Goal: Task Accomplishment & Management: Complete application form

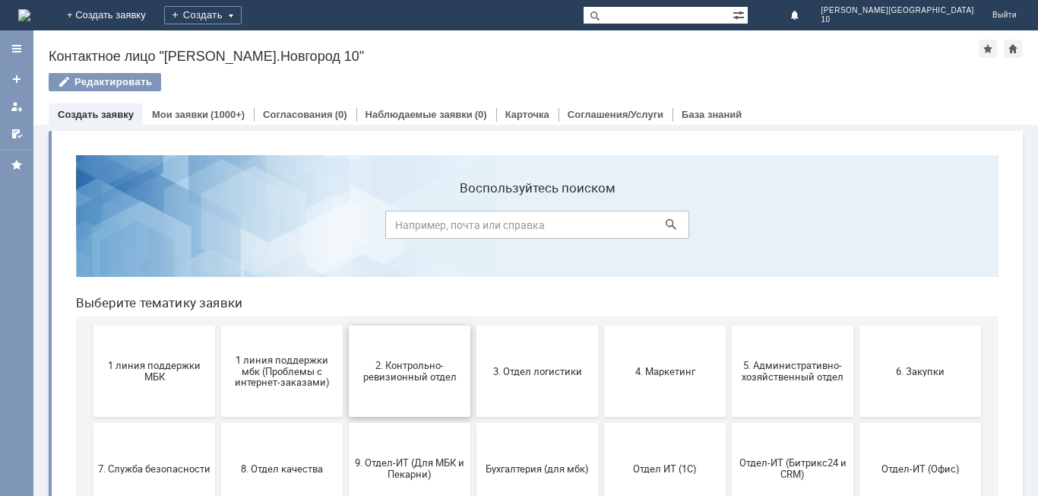
click at [412, 386] on button "2. Контрольно-ревизионный отдел" at bounding box center [410, 370] width 122 height 91
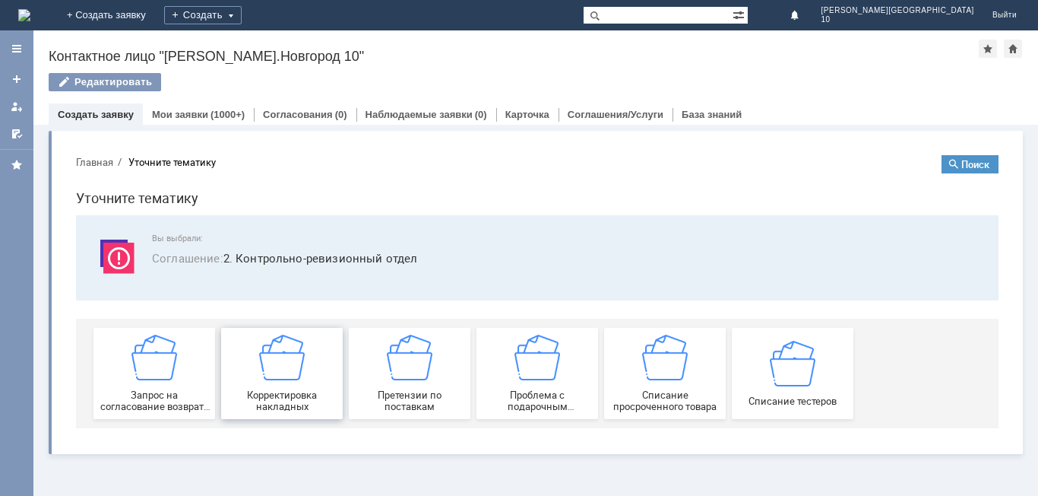
click at [307, 395] on span "Корректировка накладных" at bounding box center [282, 400] width 112 height 23
click at [211, 117] on div "(1000+)" at bounding box center [228, 114] width 34 height 11
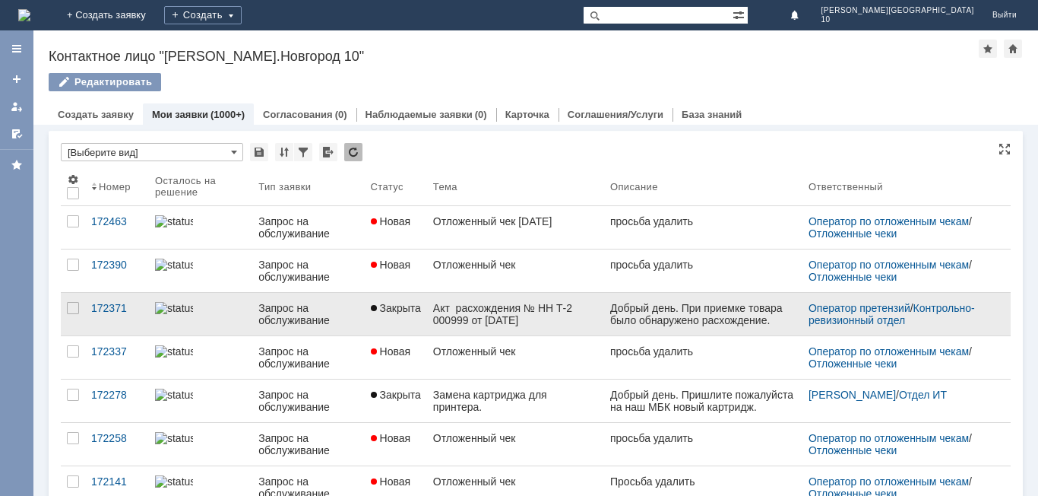
scroll to position [76, 0]
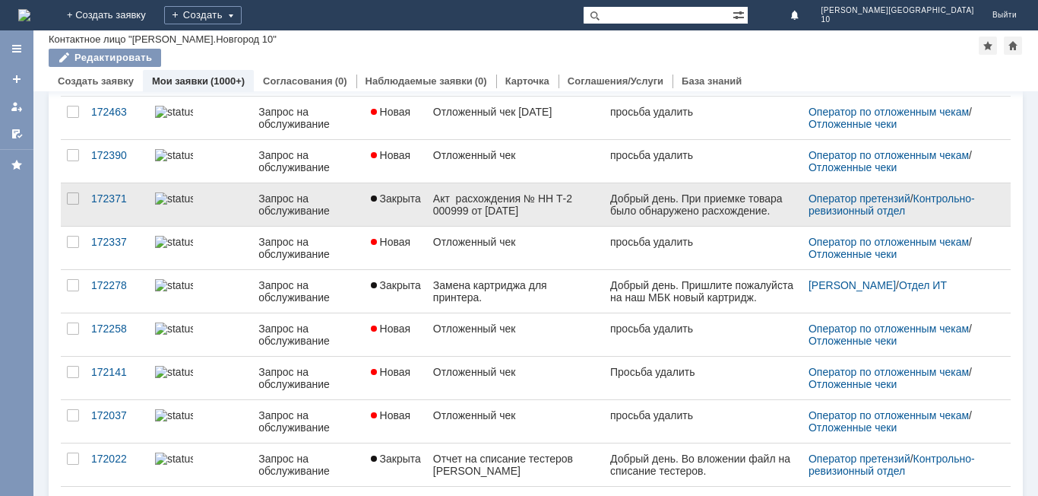
click at [499, 201] on div "Акт расхождения № НН Т-2 000999 от 23.08.2025 г" at bounding box center [515, 204] width 165 height 24
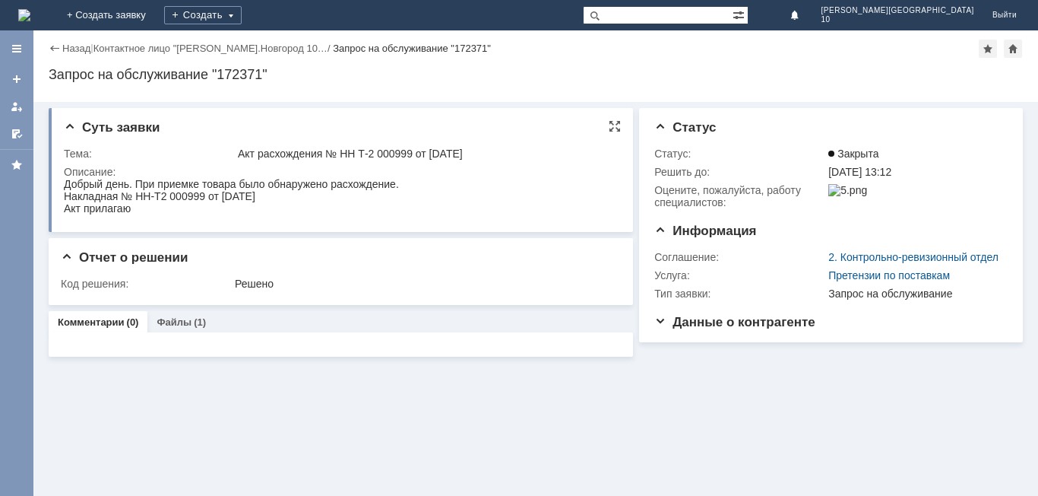
drag, startPoint x: 64, startPoint y: 188, endPoint x: 259, endPoint y: 207, distance: 196.2
click at [259, 207] on body "Добрый день. При приемке товара было обнаружено расхождение. Накладная № НН-Т2 …" at bounding box center [231, 196] width 335 height 36
copy body "Добрый день. При приемке товара было обнаружено расхождение. Накладная № НН-Т2 …"
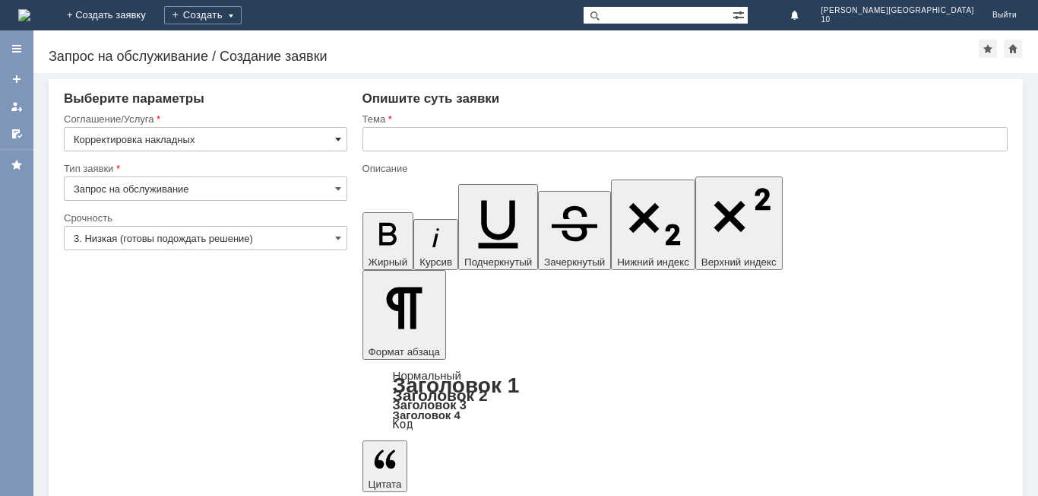
click at [341, 138] on span at bounding box center [338, 139] width 6 height 12
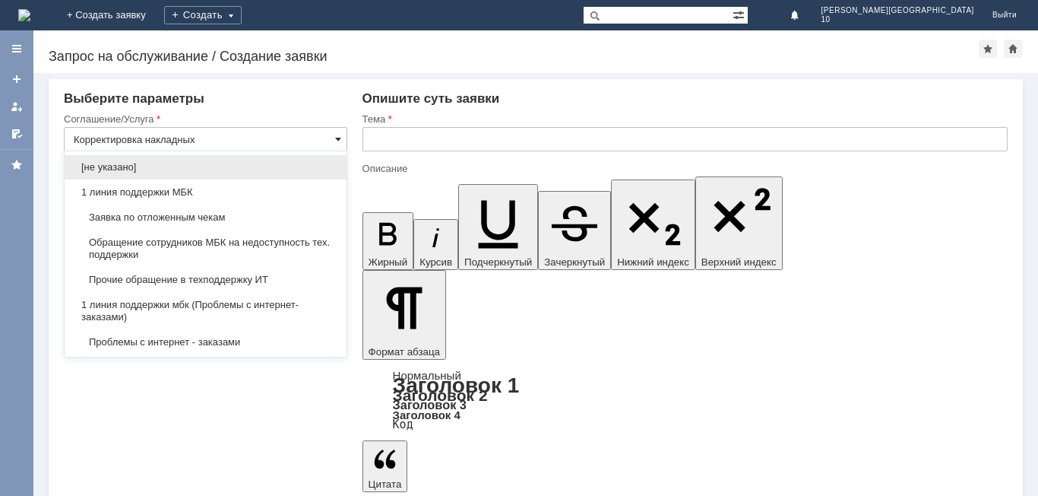
scroll to position [265, 0]
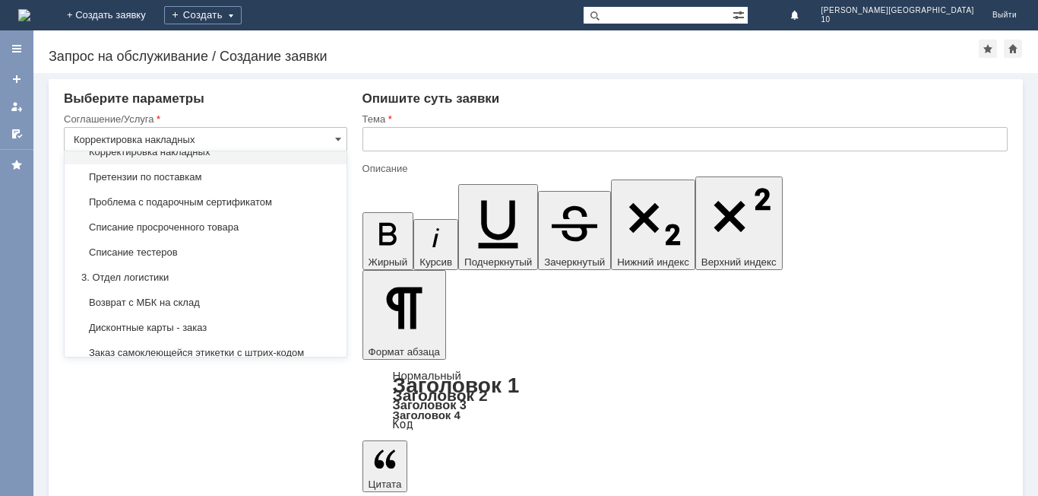
click at [374, 144] on input "text" at bounding box center [685, 139] width 645 height 24
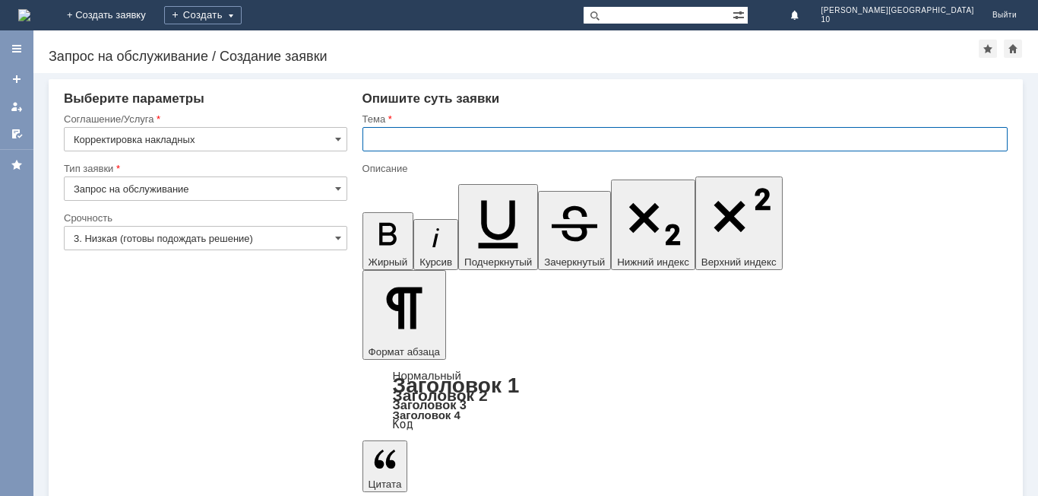
type input "Корректировка накладных"
type input "Акт расхождений по поступлению"
click at [277, 145] on input "Корректировка накладных" at bounding box center [206, 139] width 284 height 24
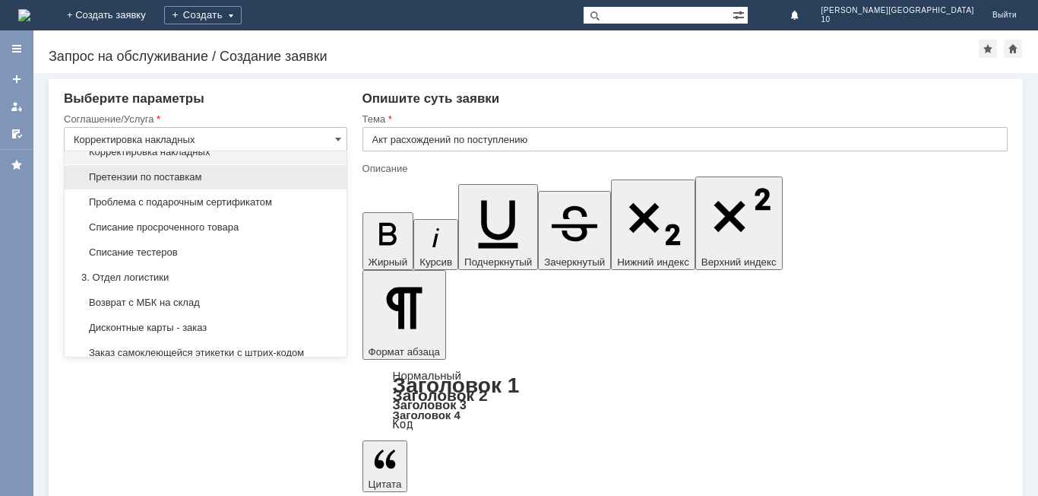
click at [171, 183] on span "Претензии по поставкам" at bounding box center [206, 177] width 264 height 12
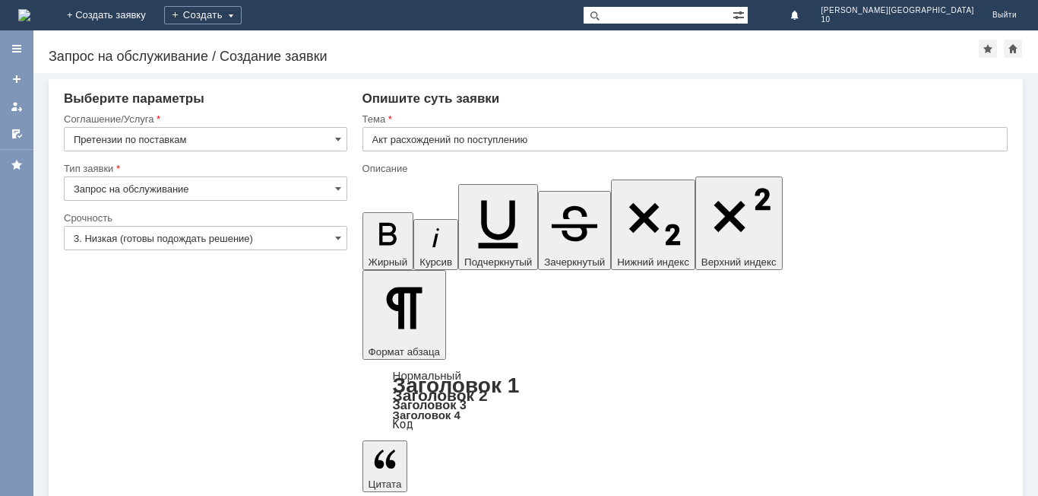
type input "Претензии по поставкам"
click at [555, 135] on input "Акт расхождений по поступлению" at bounding box center [685, 139] width 645 height 24
click at [541, 129] on input "Акт расхождений по поступлению" at bounding box center [685, 139] width 645 height 24
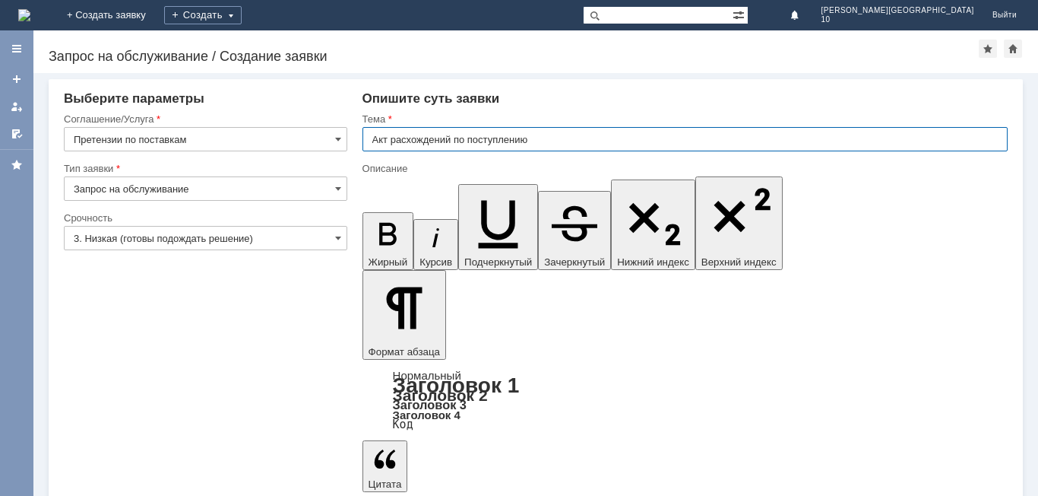
click at [545, 136] on input "Акт расхождений по поступлению" at bounding box center [685, 139] width 645 height 24
click at [546, 136] on input "Акт расхождений по поступлению" at bounding box center [685, 139] width 645 height 24
click at [564, 140] on input "Акт расхождений по поступлению № Т2-" at bounding box center [685, 139] width 645 height 24
click at [603, 141] on input "Акт расхождений по поступлению № Т2-1054" at bounding box center [685, 139] width 645 height 24
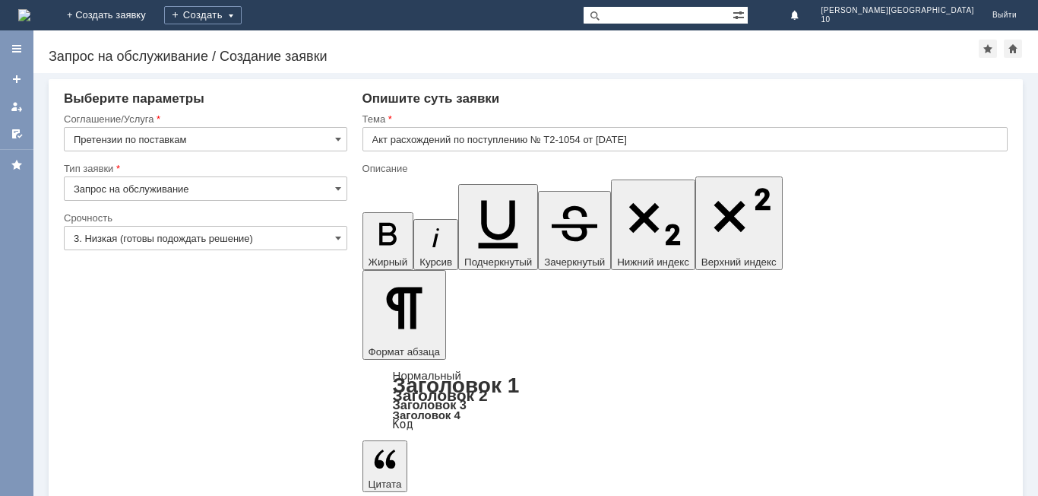
drag, startPoint x: 601, startPoint y: 4172, endPoint x: 527, endPoint y: 4178, distance: 74.0
drag, startPoint x: 436, startPoint y: 4170, endPoint x: 597, endPoint y: 4167, distance: 161.2
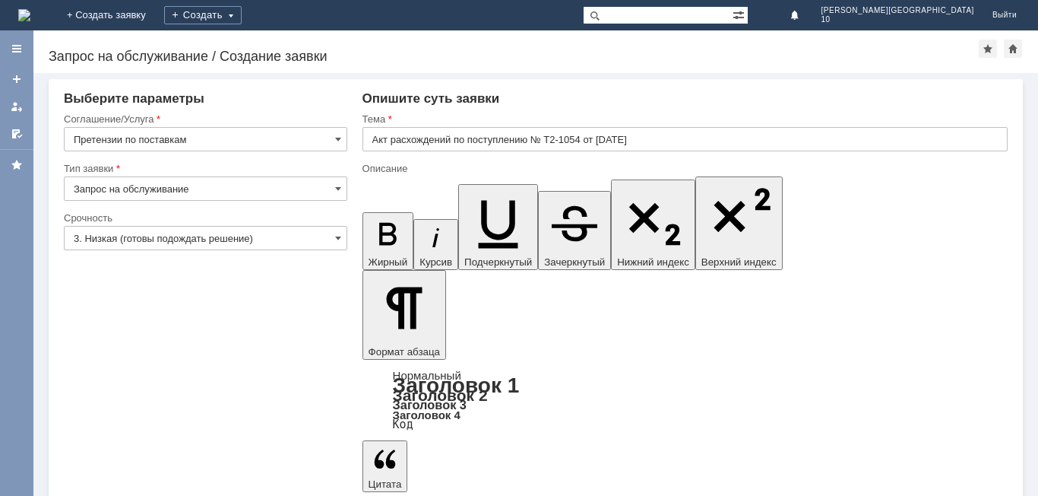
click at [605, 140] on input "Акт расхождений по поступлению № Т2-1054 от [DATE]" at bounding box center [685, 139] width 645 height 24
click at [538, 141] on input "Акт расхождений по поступлению № Т2-1054 от [DATE]" at bounding box center [685, 139] width 645 height 24
click at [546, 141] on input "Акт расхождений по поступлению № Т2-1054 от [DATE]" at bounding box center [685, 139] width 645 height 24
click at [475, 148] on input "Акт расхождений по поступлению № Т2-1054 от [DATE]" at bounding box center [685, 139] width 645 height 24
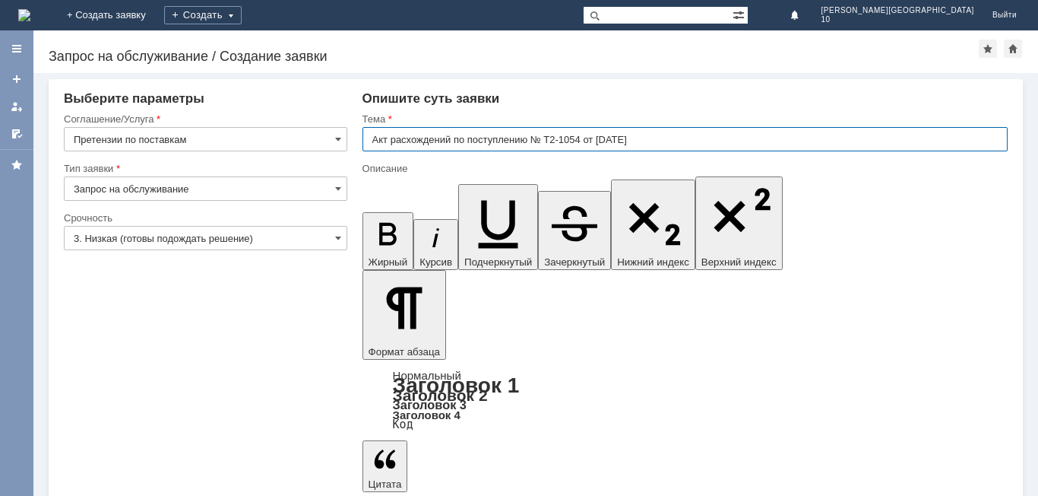
drag, startPoint x: 532, startPoint y: 139, endPoint x: 655, endPoint y: 138, distance: 123.1
click at [655, 138] on input "Акт расхождений по поступлению № Т2-1054 от [DATE]" at bounding box center [685, 139] width 645 height 24
type input "Акт расхождений по поступлениюLi7SRQkein."
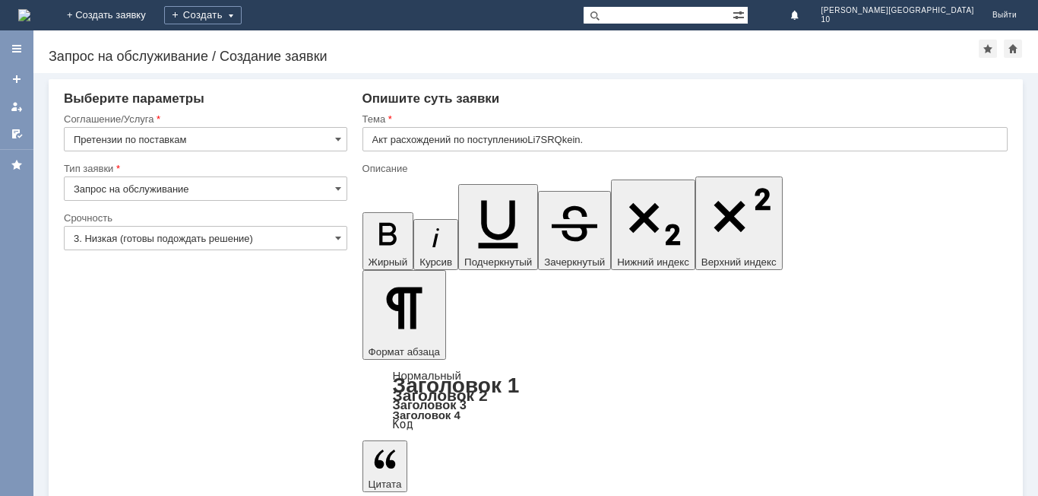
scroll to position [57, 5]
click at [599, 135] on input "Акт расхождений по поступлениюLi7SRQkein." at bounding box center [685, 139] width 645 height 24
drag, startPoint x: 593, startPoint y: 135, endPoint x: 533, endPoint y: 145, distance: 60.9
click at [533, 145] on input "Акт расхождений по поступлениюLi7SRQkein." at bounding box center [685, 139] width 645 height 24
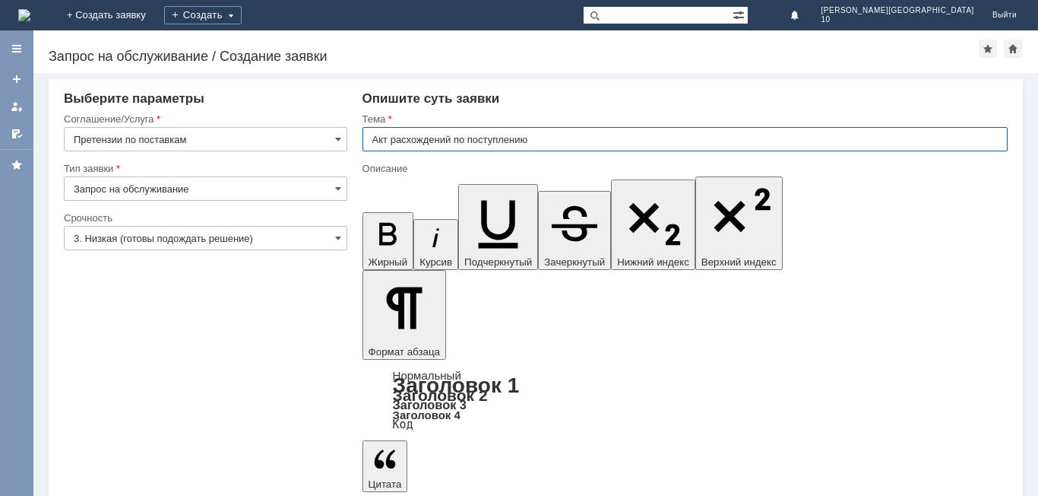
click at [595, 138] on input "Акт расхождений по поступлению" at bounding box center [685, 139] width 645 height 24
paste input "№ Т2-1054 от [DATE]"
type input "Акт расхождений по поступлению № Т2-1054 от [DATE]"
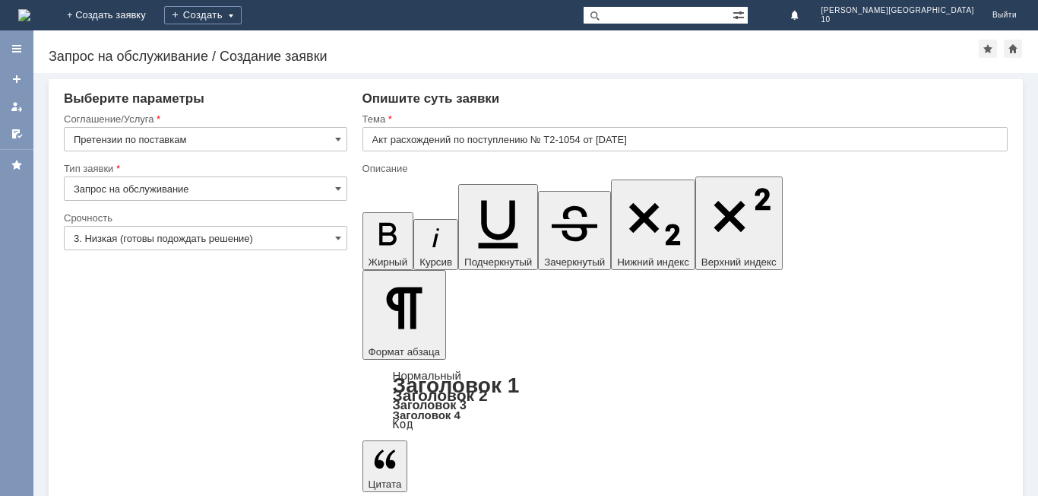
scroll to position [261, 2]
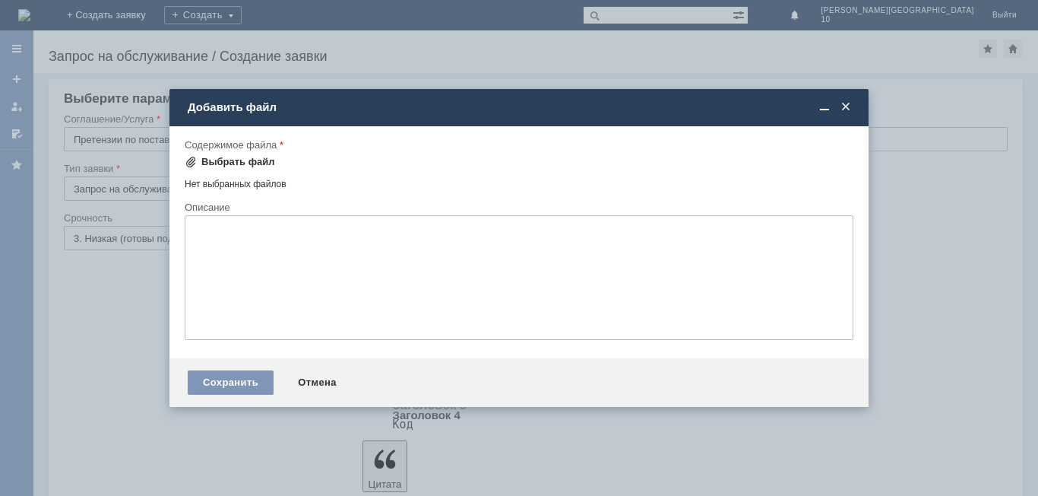
click at [246, 164] on div "Выбрать файл" at bounding box center [238, 162] width 74 height 12
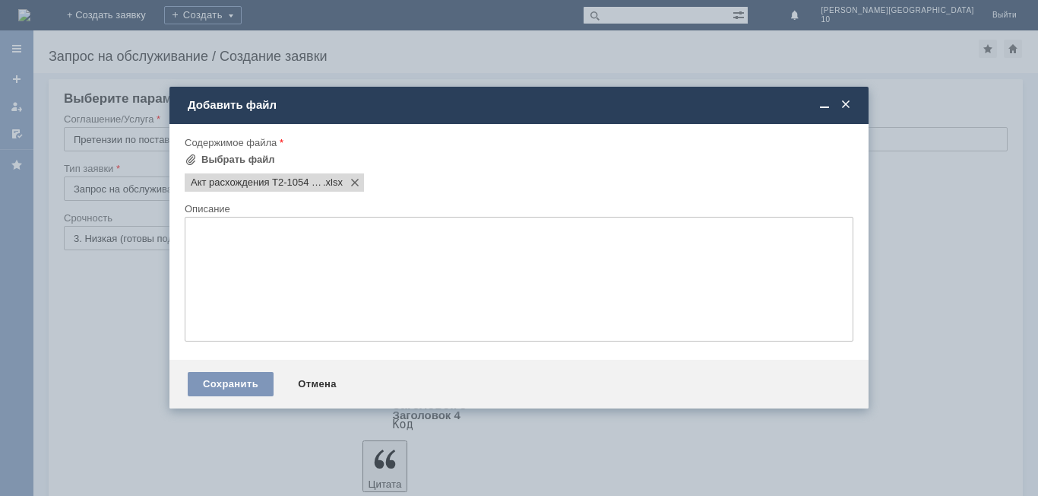
scroll to position [0, 0]
click at [214, 380] on div "Сохранить" at bounding box center [231, 384] width 86 height 24
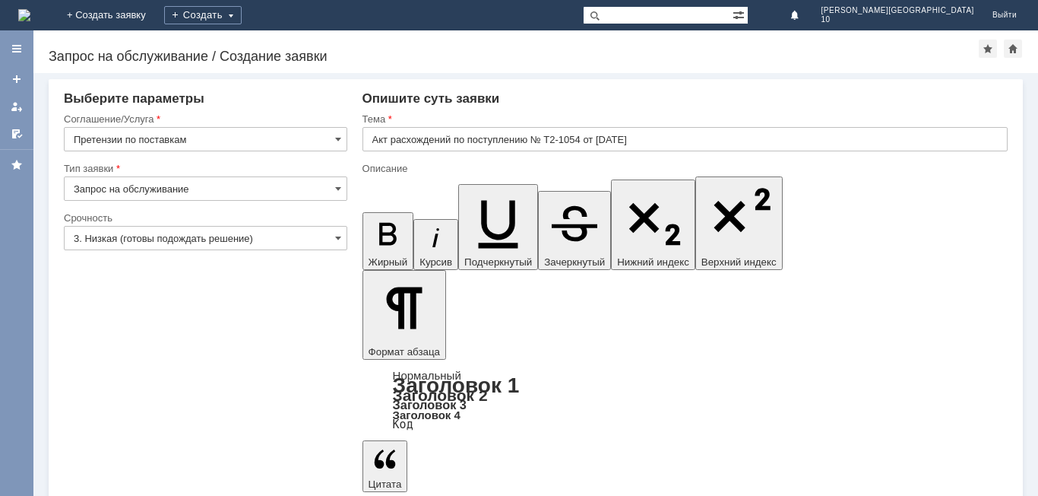
scroll to position [532, 10]
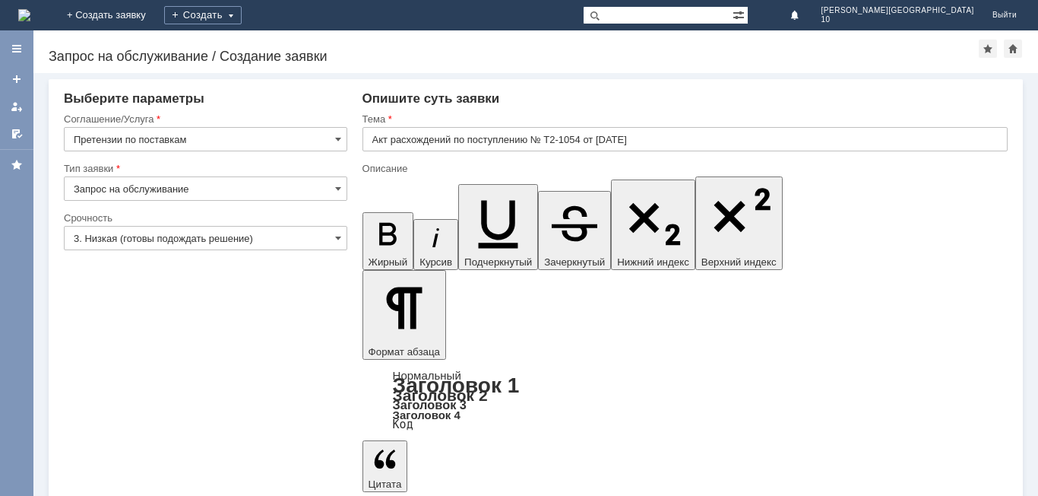
drag, startPoint x: 801, startPoint y: 4464, endPoint x: 441, endPoint y: 4262, distance: 412.8
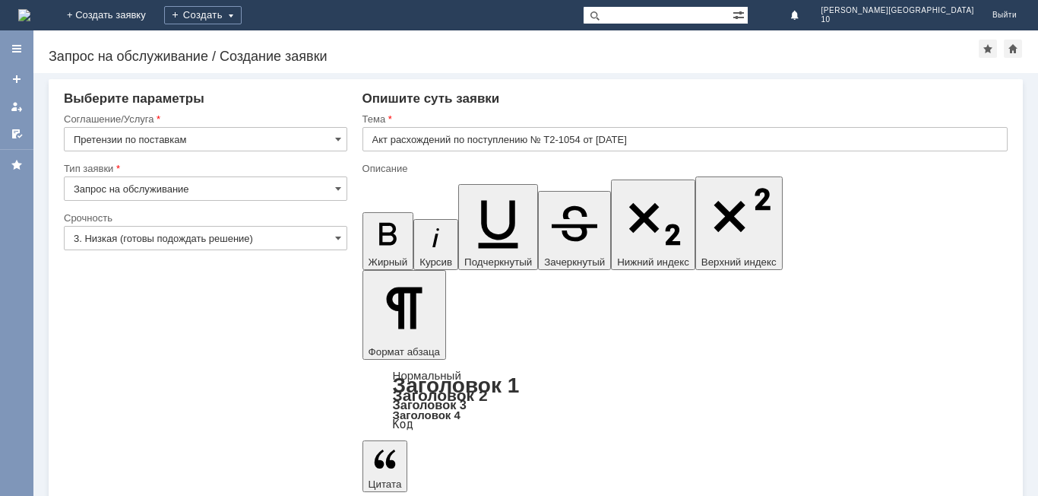
drag, startPoint x: 72, startPoint y: 121, endPoint x: 432, endPoint y: 321, distance: 412.0
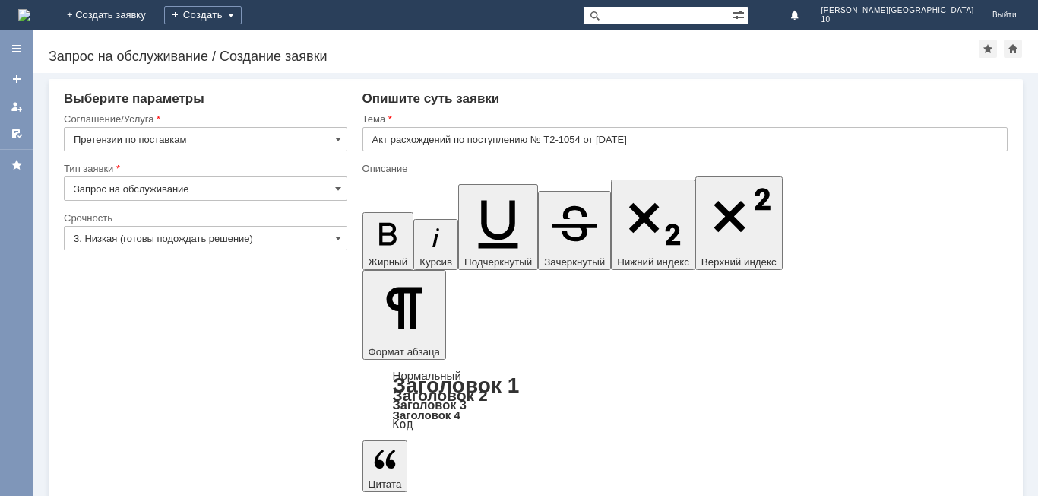
scroll to position [0, 0]
drag, startPoint x: 436, startPoint y: 4259, endPoint x: 1072, endPoint y: 4575, distance: 709.7
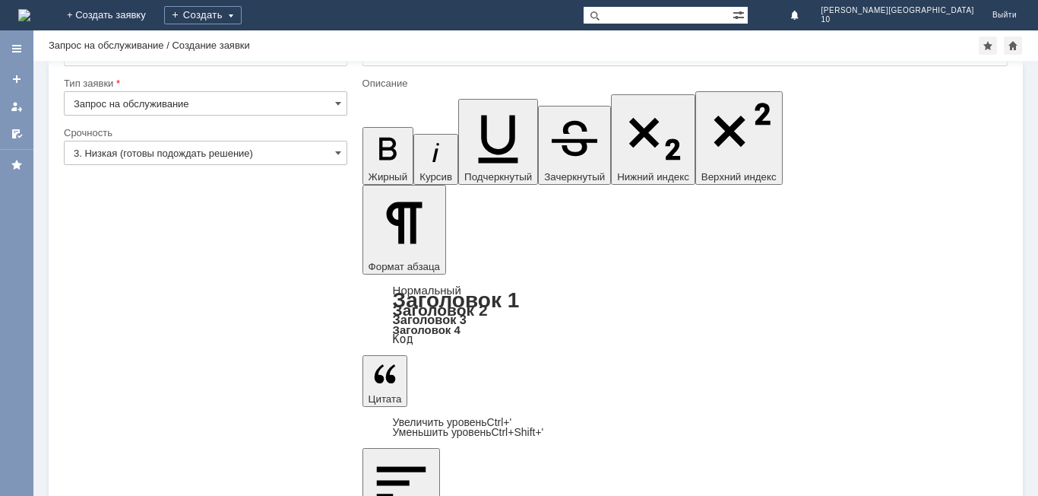
scroll to position [69, 0]
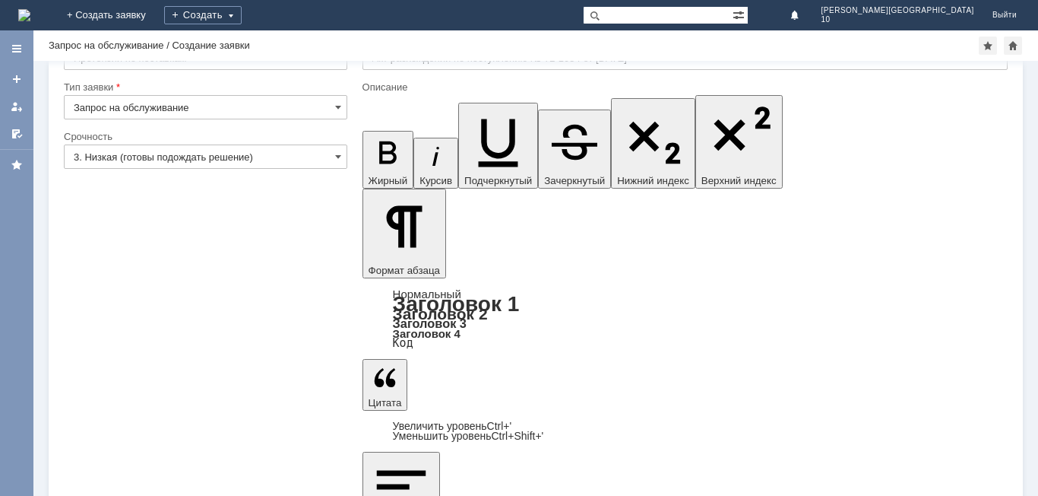
drag, startPoint x: 658, startPoint y: 4284, endPoint x: 525, endPoint y: 4297, distance: 133.6
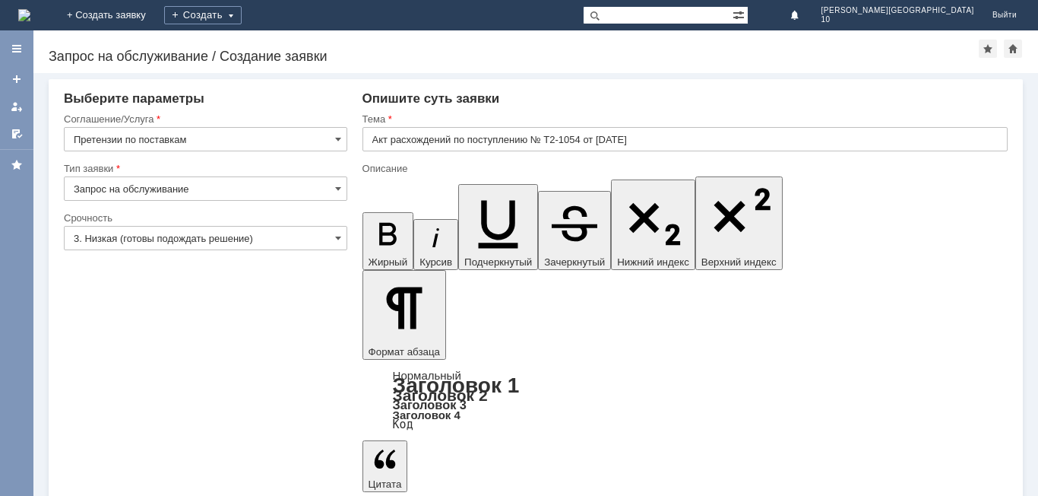
scroll to position [494, 10]
drag, startPoint x: 379, startPoint y: 4258, endPoint x: 392, endPoint y: 4253, distance: 14.7
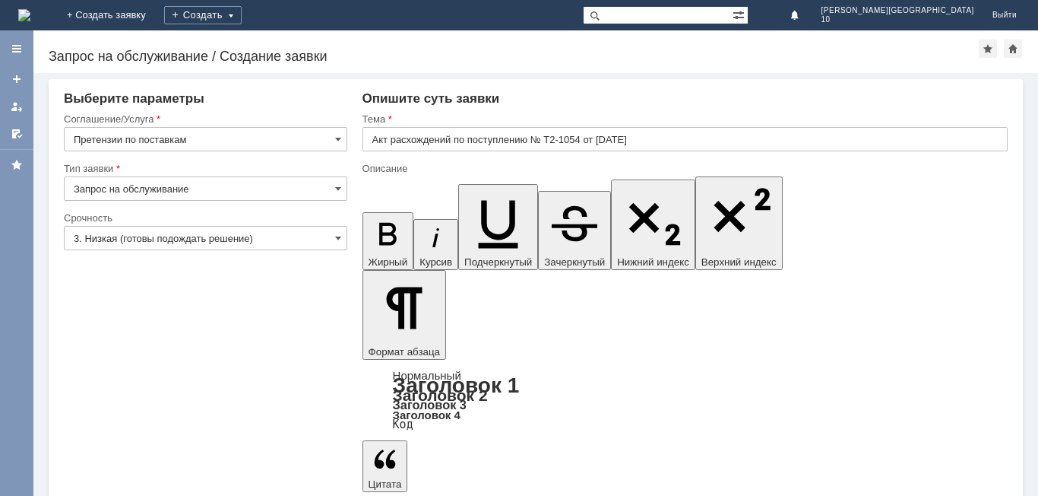
scroll to position [1146, 6]
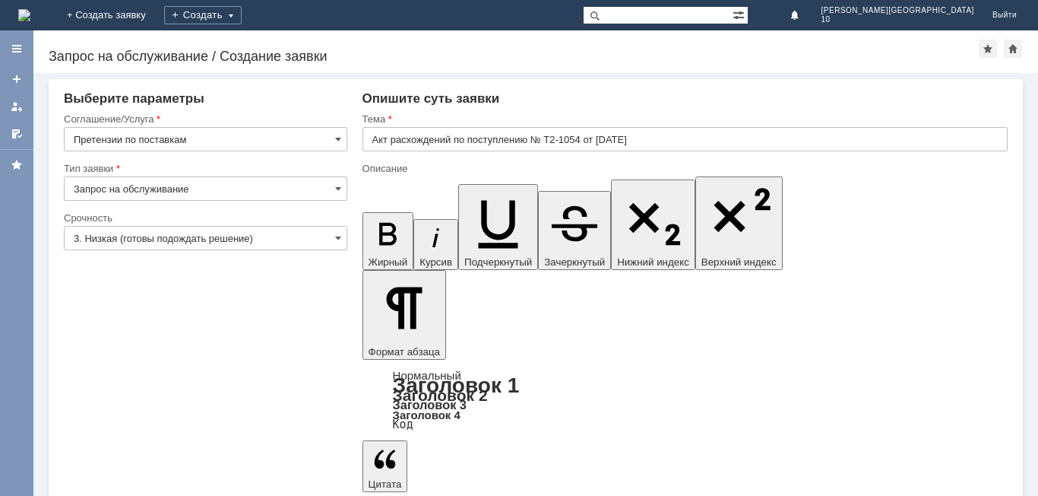
drag, startPoint x: 378, startPoint y: 4312, endPoint x: 394, endPoint y: 4307, distance: 17.3
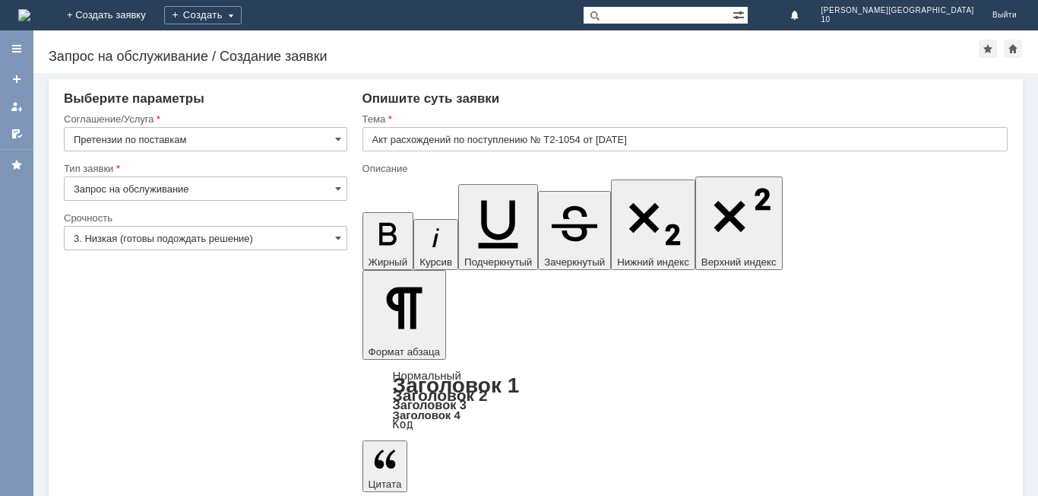
drag, startPoint x: 375, startPoint y: 4326, endPoint x: 407, endPoint y: 4321, distance: 33.0
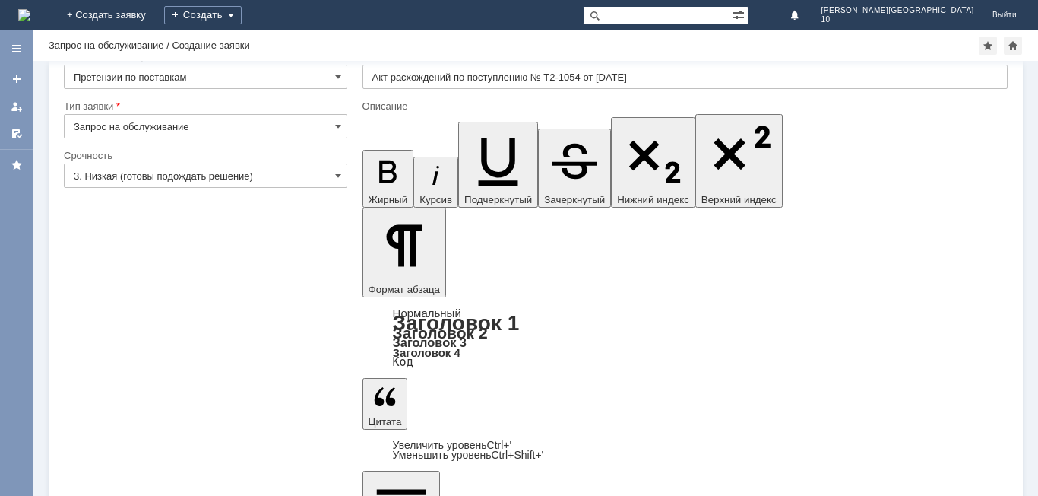
scroll to position [49, 0]
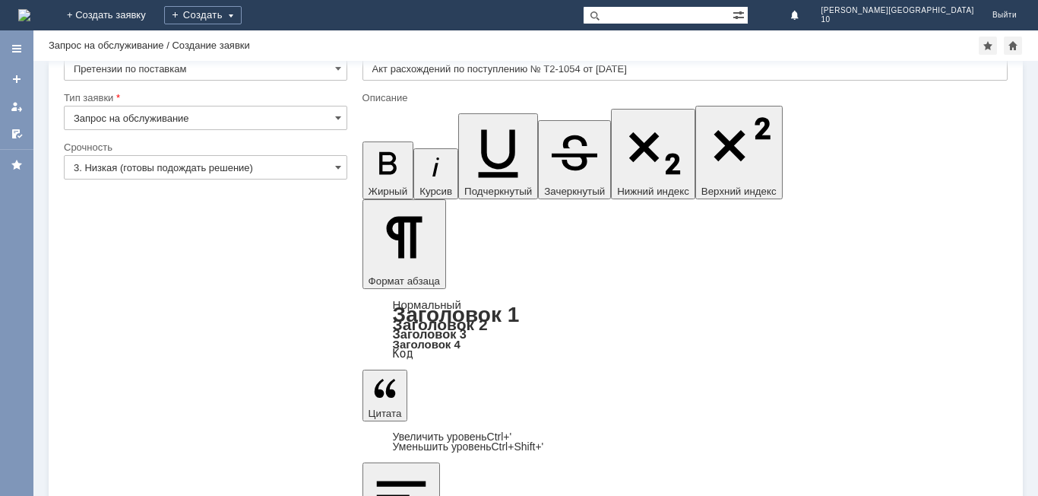
scroll to position [0, 0]
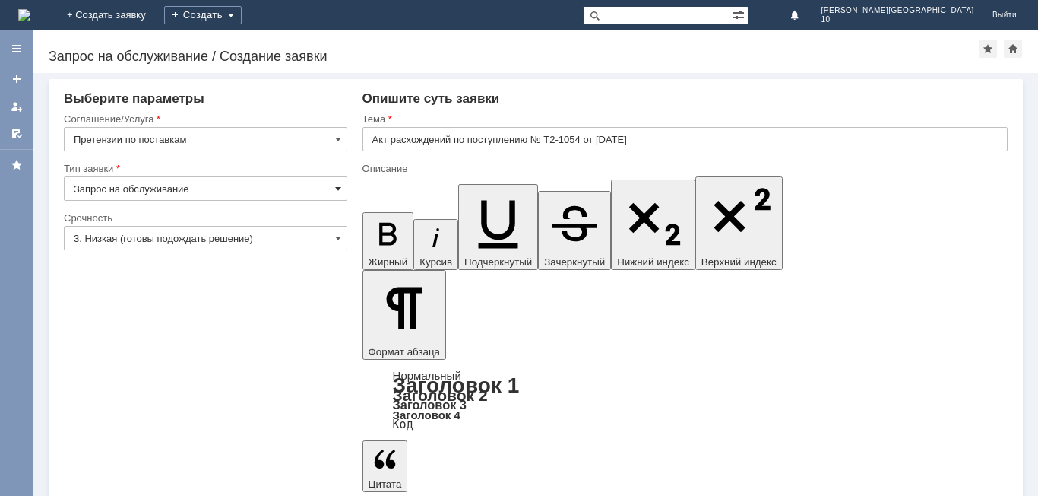
click at [336, 186] on span at bounding box center [338, 188] width 6 height 12
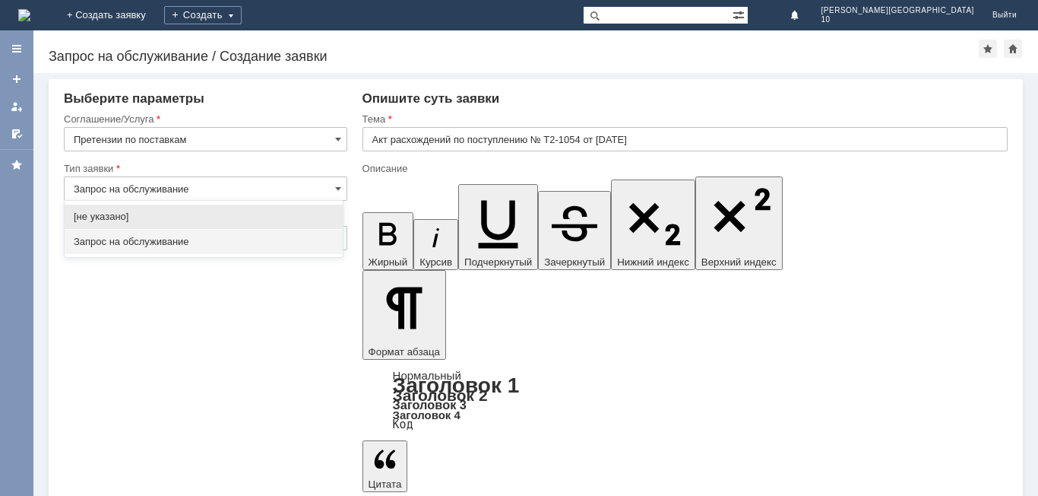
click at [187, 242] on span "Запрос на обслуживание" at bounding box center [204, 242] width 260 height 12
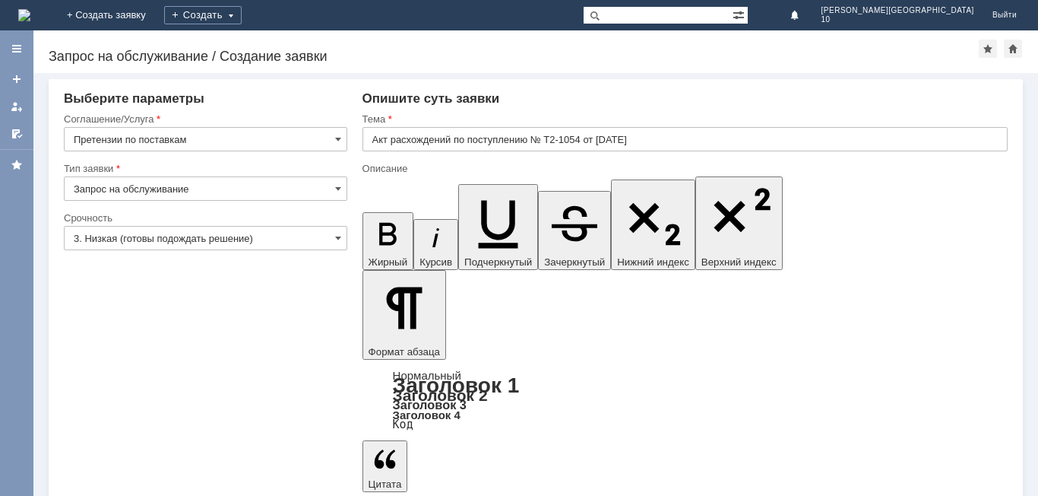
type input "Запрос на обслуживание"
click at [335, 235] on span at bounding box center [338, 238] width 6 height 12
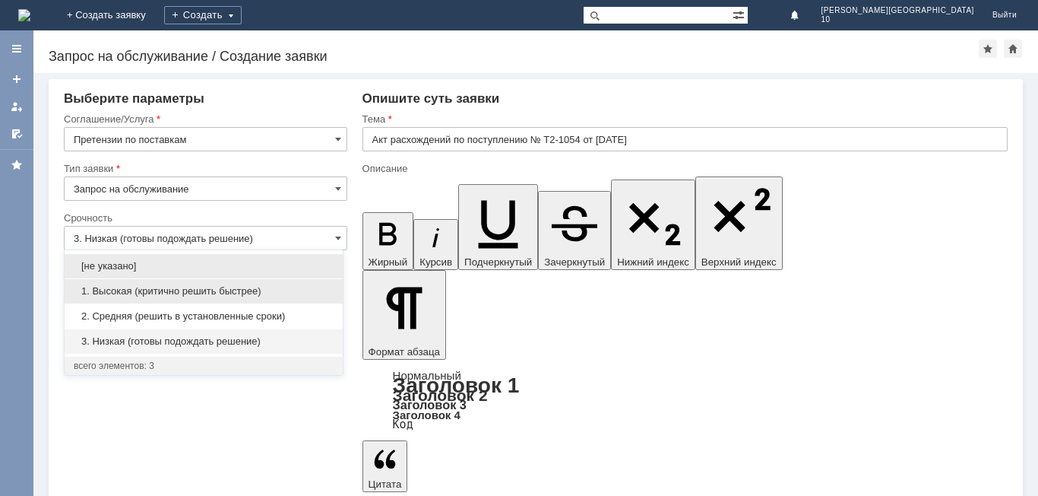
click at [267, 290] on span "1. Высокая (критично решить быстрее)" at bounding box center [204, 291] width 260 height 12
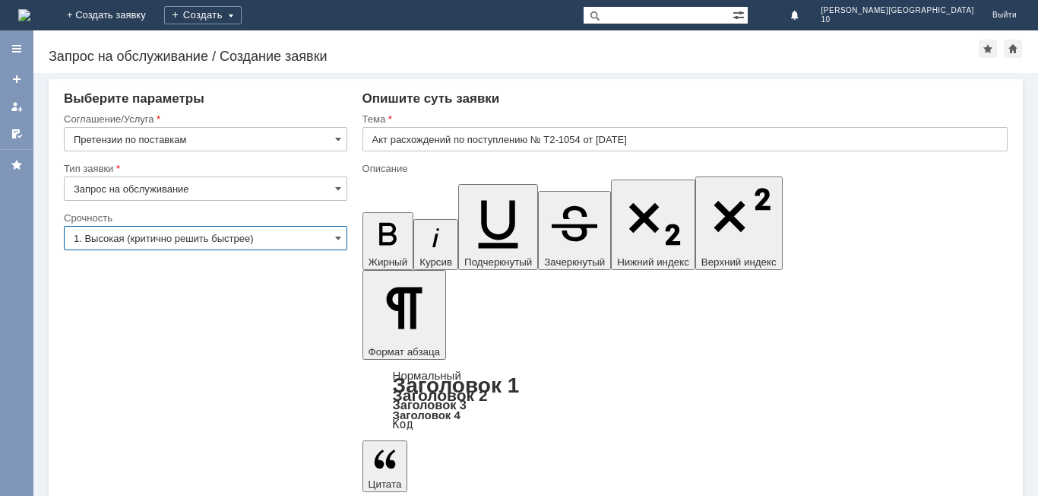
type input "1. Высокая (критично решить быстрее)"
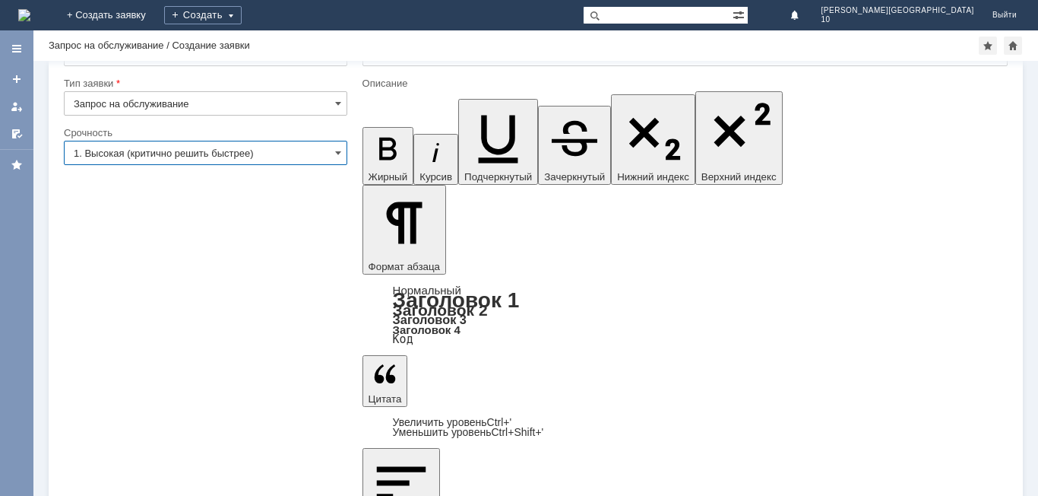
scroll to position [69, 0]
